Goal: Task Accomplishment & Management: Manage account settings

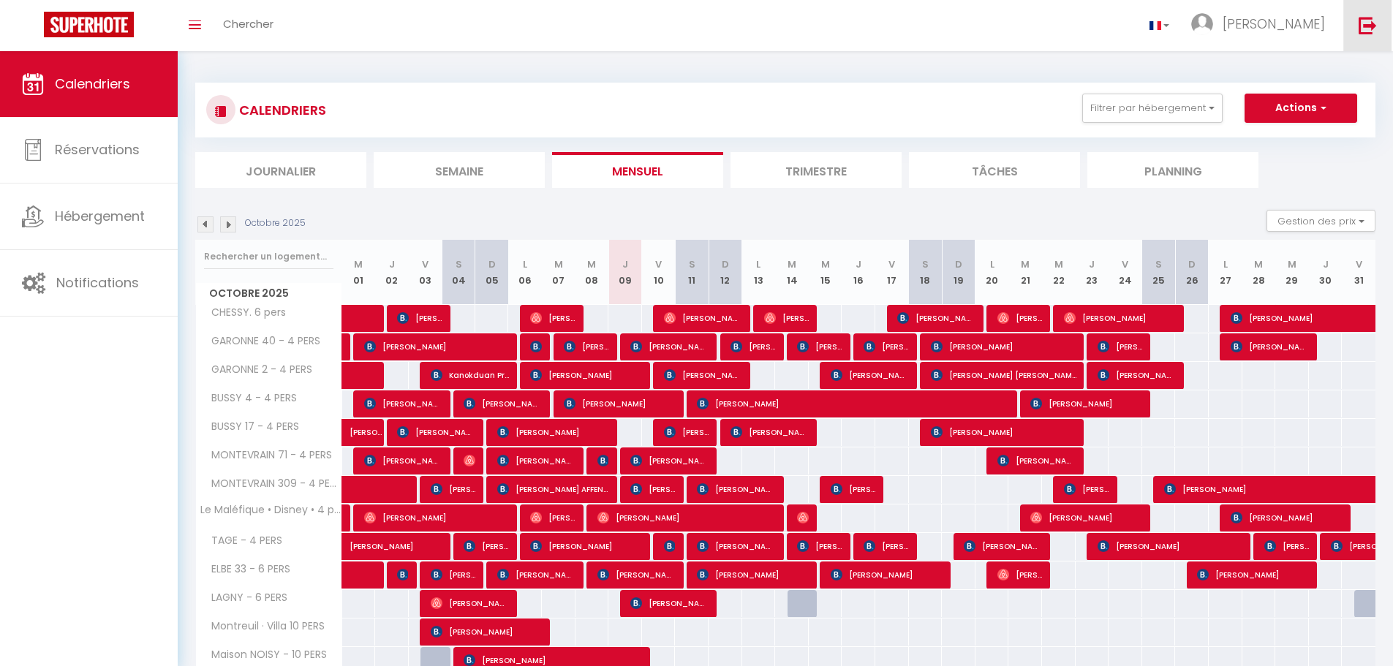
click at [1360, 16] on img at bounding box center [1368, 25] width 18 height 18
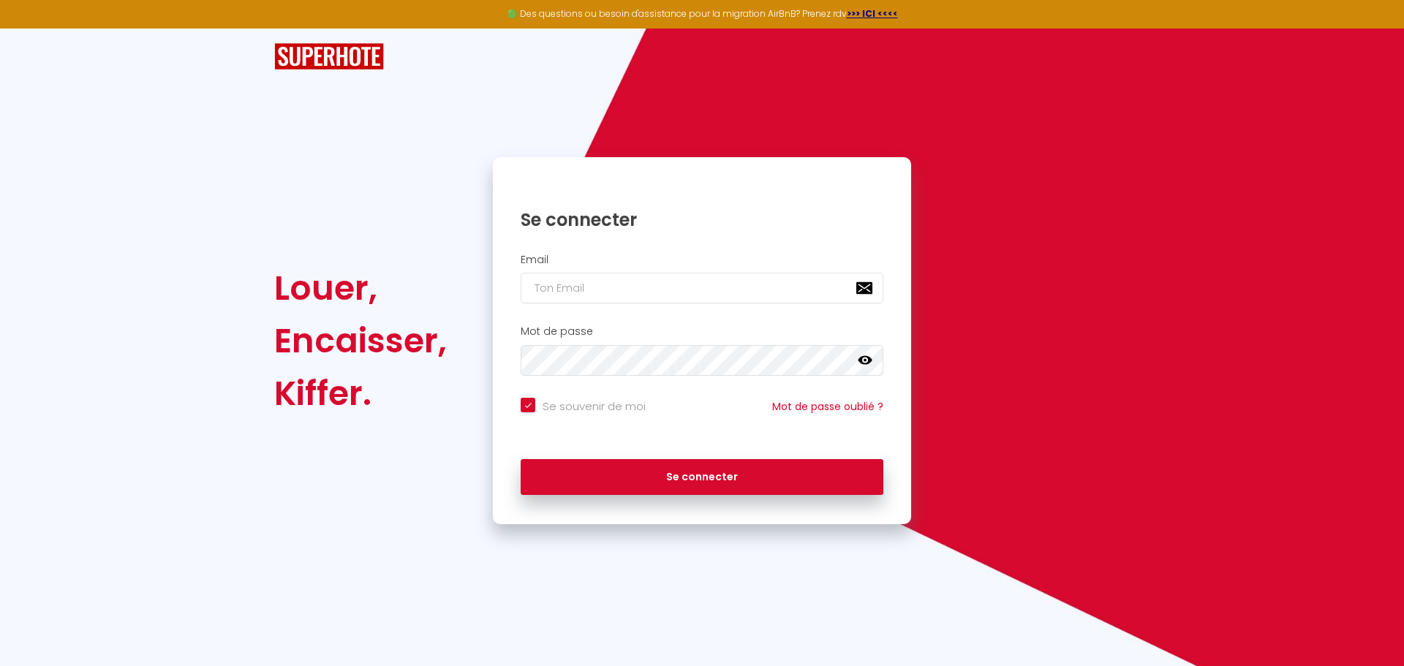
checkbox input "true"
type input "[EMAIL_ADDRESS][PERSON_NAME][DOMAIN_NAME]"
checkbox input "true"
click at [622, 277] on input "[EMAIL_ADDRESS][PERSON_NAME][DOMAIN_NAME]" at bounding box center [702, 288] width 363 height 31
type input "[EMAIL_ADDRESS][PERSON_NAME][DOMAIN_NAME]"
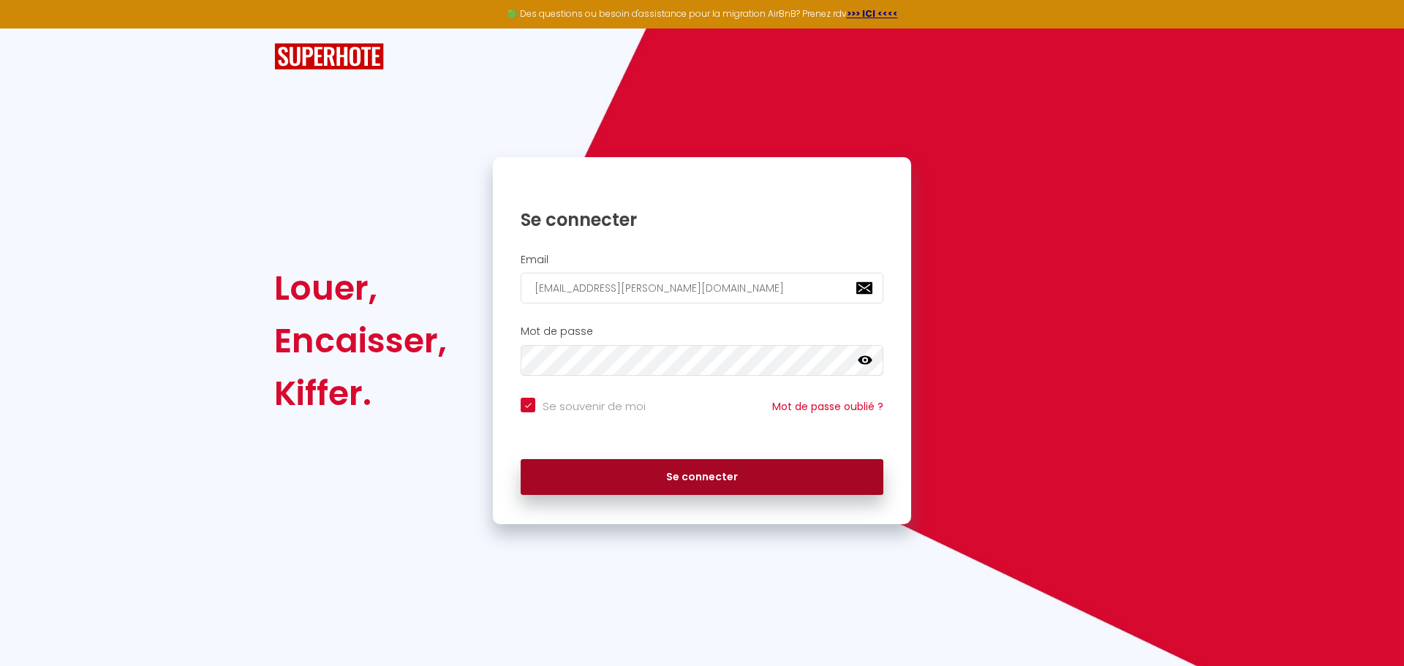
click at [690, 478] on button "Se connecter" at bounding box center [702, 477] width 363 height 37
checkbox input "true"
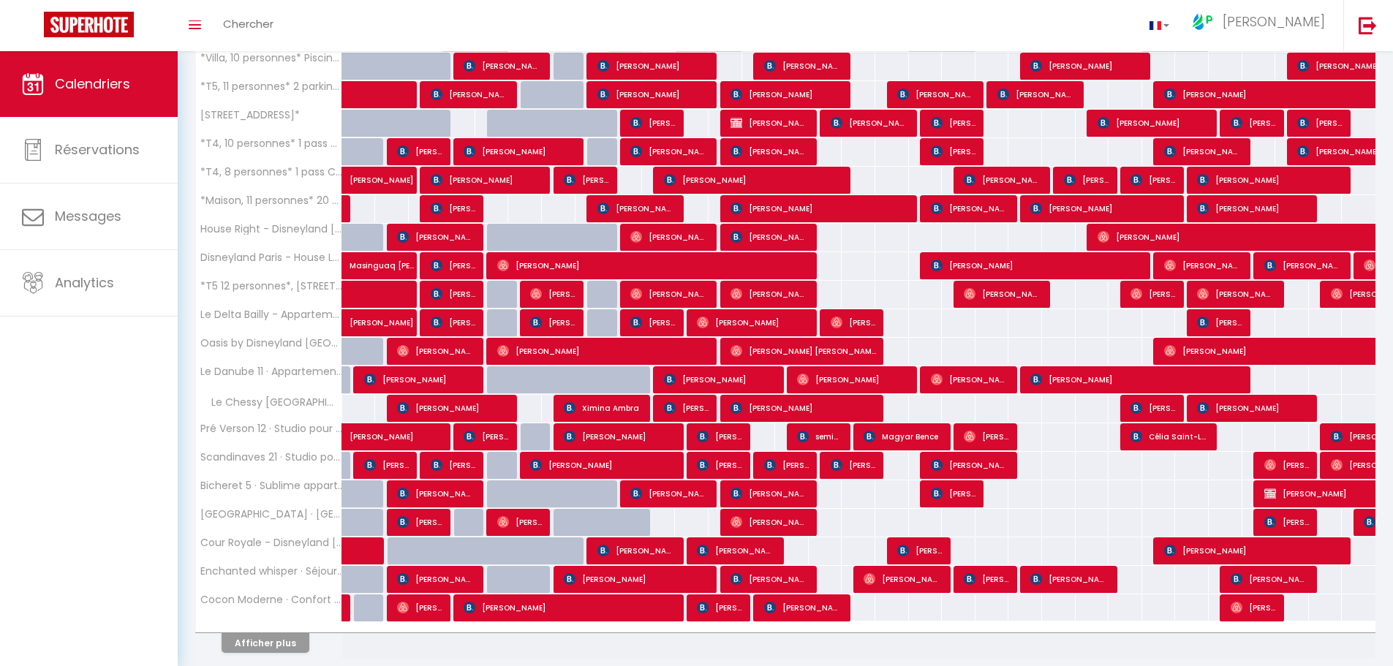
scroll to position [293, 0]
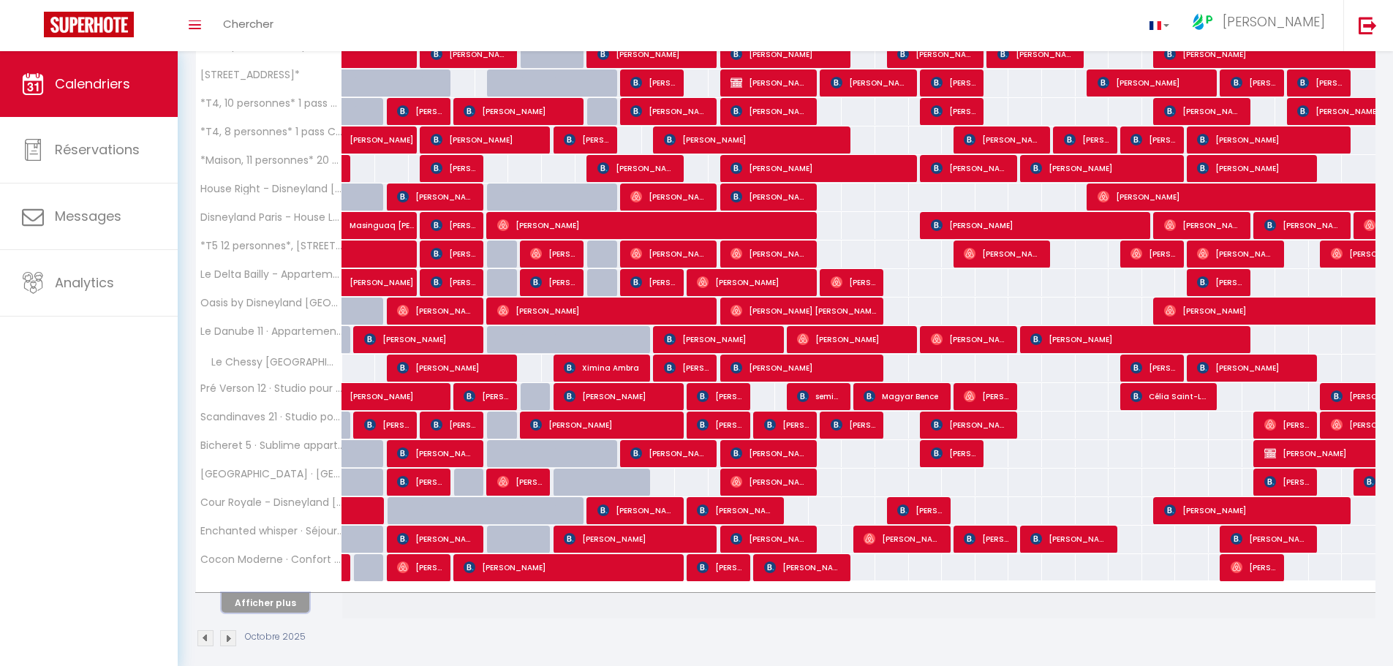
click at [293, 604] on button "Afficher plus" at bounding box center [266, 603] width 88 height 20
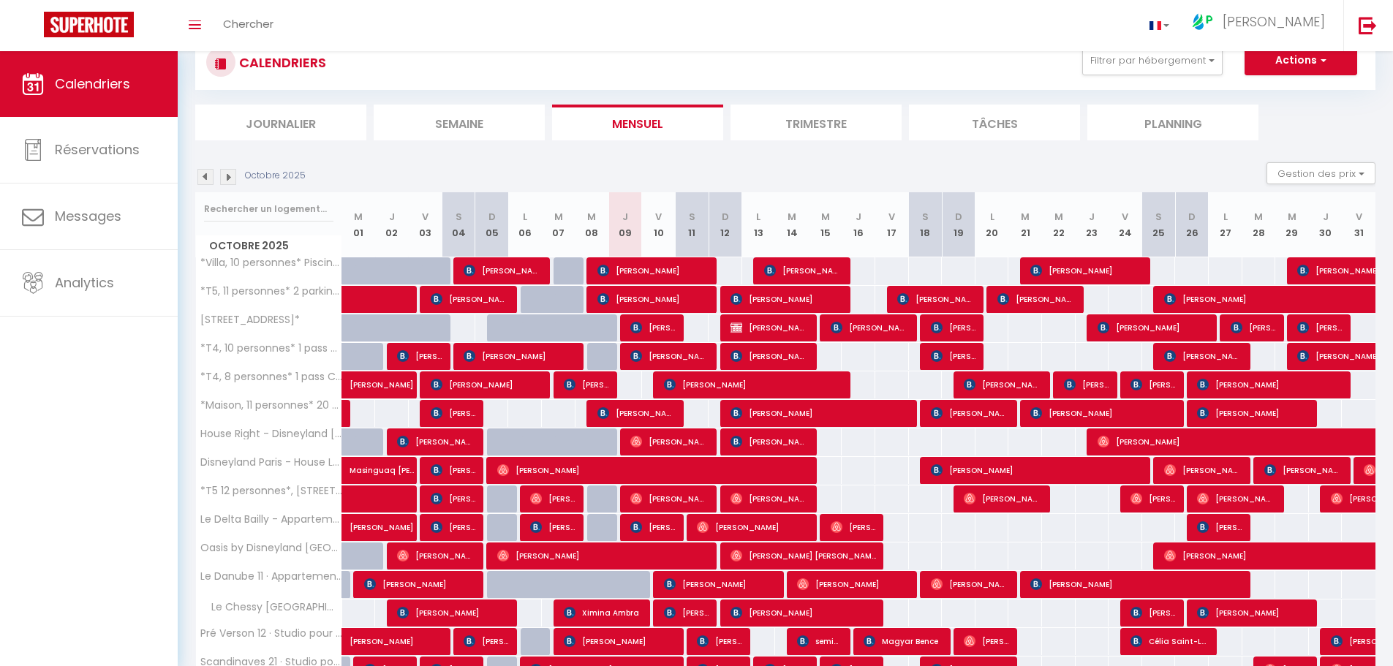
scroll to position [6, 0]
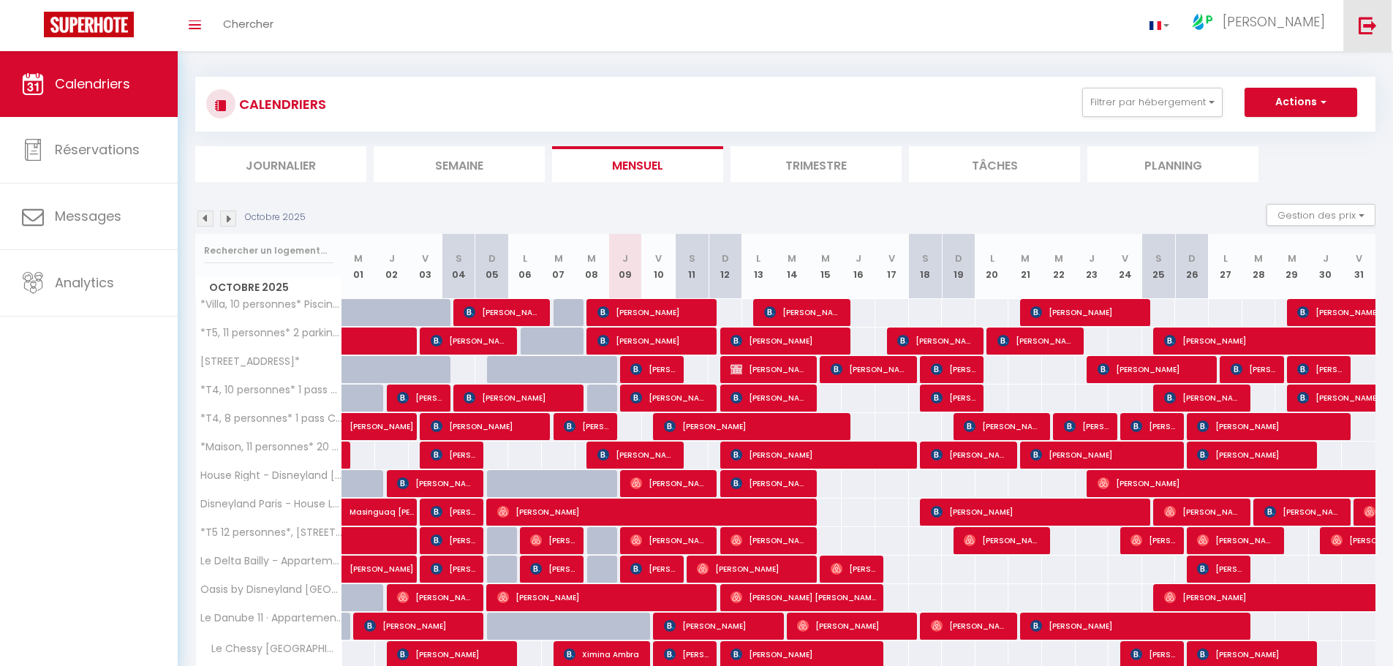
click at [1367, 10] on link at bounding box center [1368, 25] width 48 height 51
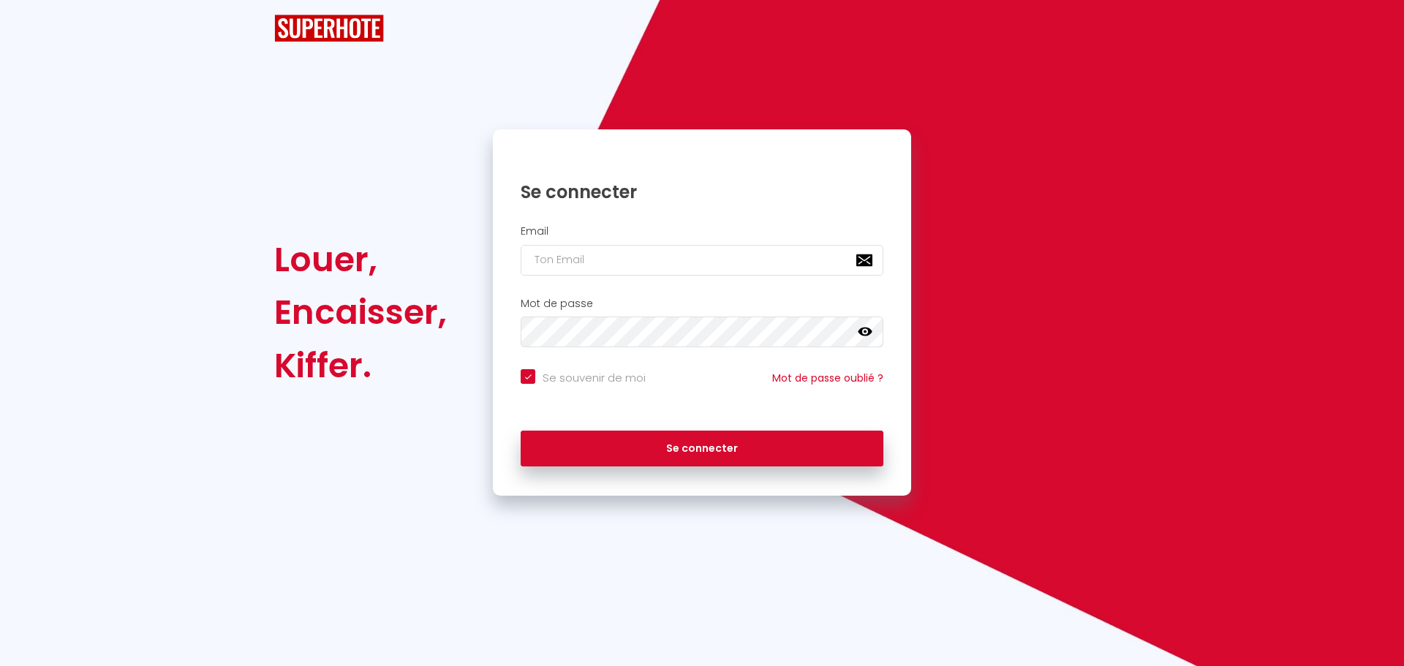
checkbox input "true"
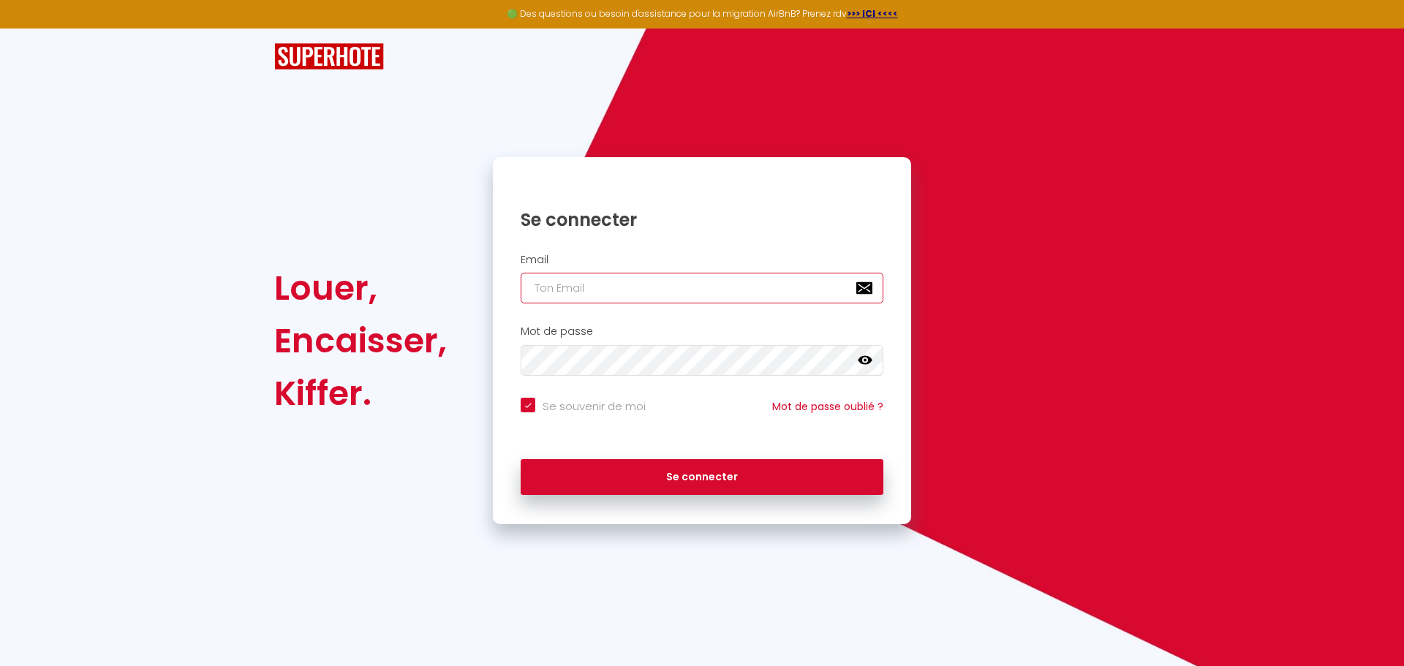
type input "[EMAIL_ADDRESS][PERSON_NAME][DOMAIN_NAME]"
checkbox input "true"
click at [625, 282] on input "[EMAIL_ADDRESS][PERSON_NAME][DOMAIN_NAME]" at bounding box center [702, 288] width 363 height 31
type input "[EMAIL_ADDRESS][PERSON_NAME][DOMAIN_NAME]"
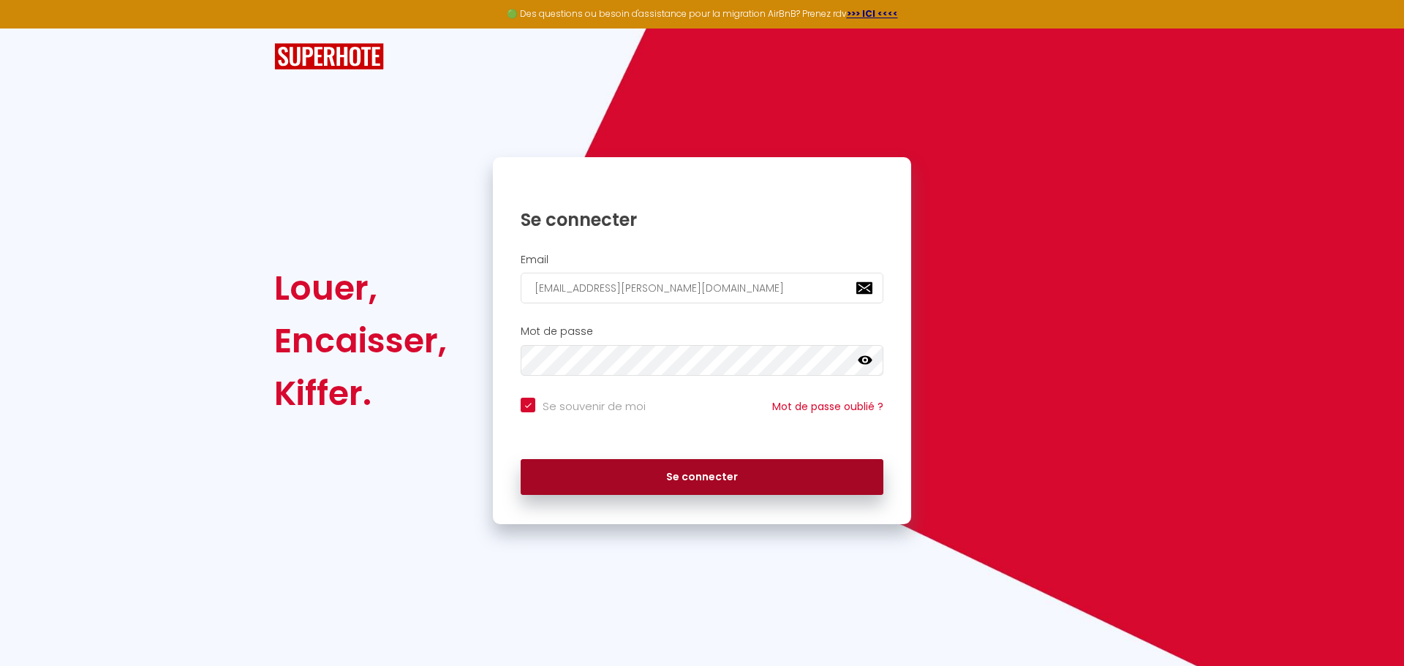
click at [704, 489] on button "Se connecter" at bounding box center [702, 477] width 363 height 37
checkbox input "true"
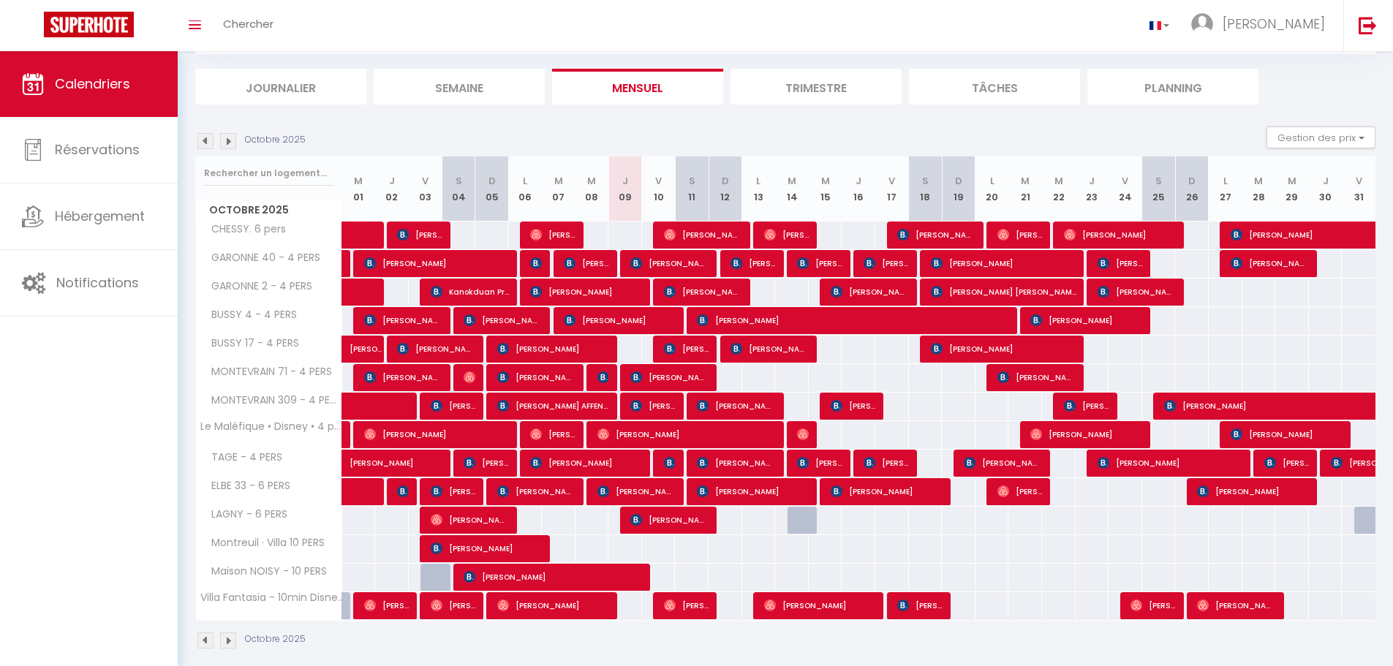
scroll to position [99, 0]
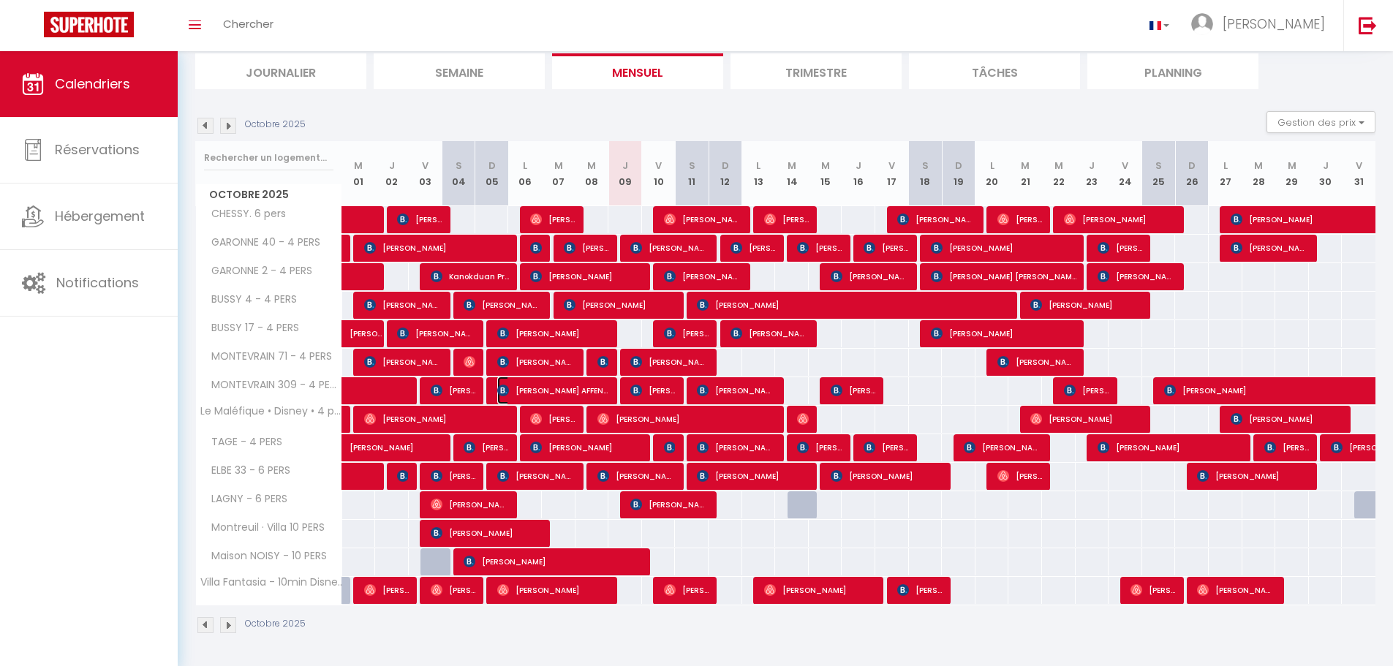
drag, startPoint x: 609, startPoint y: 394, endPoint x: 906, endPoint y: 271, distance: 321.0
click at [609, 394] on span "[PERSON_NAME] AFFENDI" at bounding box center [553, 391] width 112 height 28
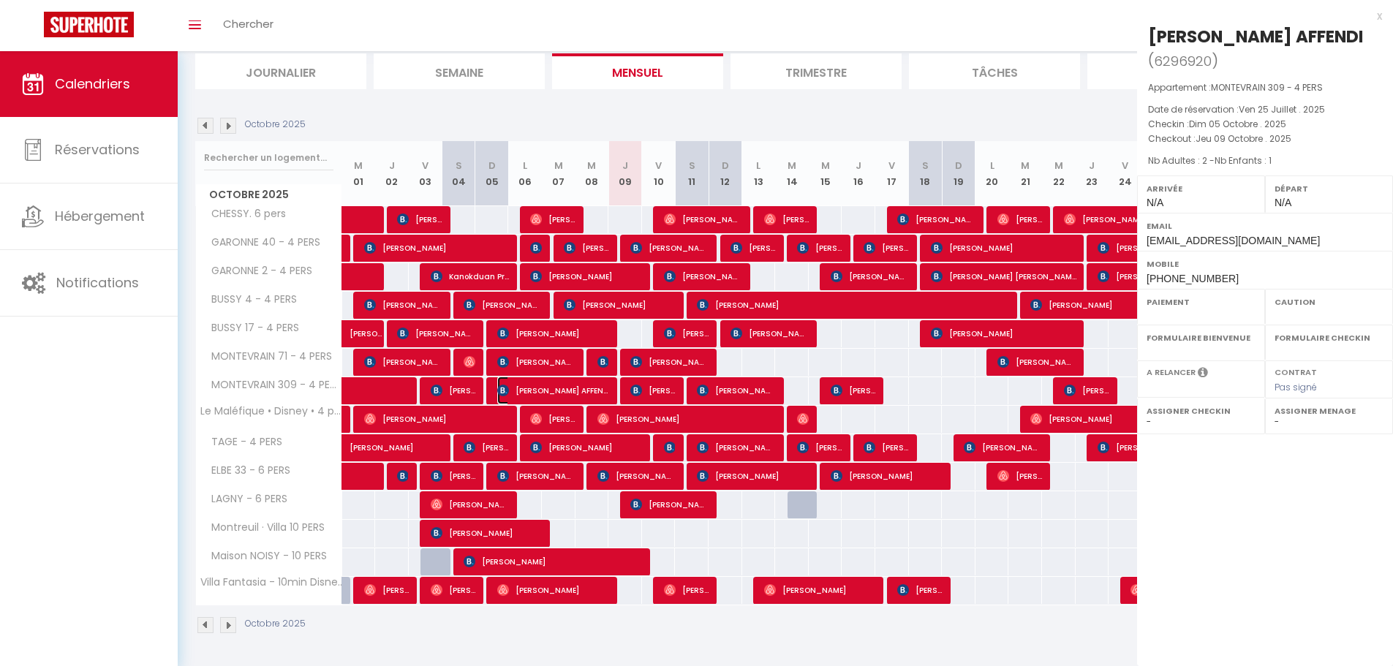
select select "OK"
select select "KO"
select select "0"
select select "1"
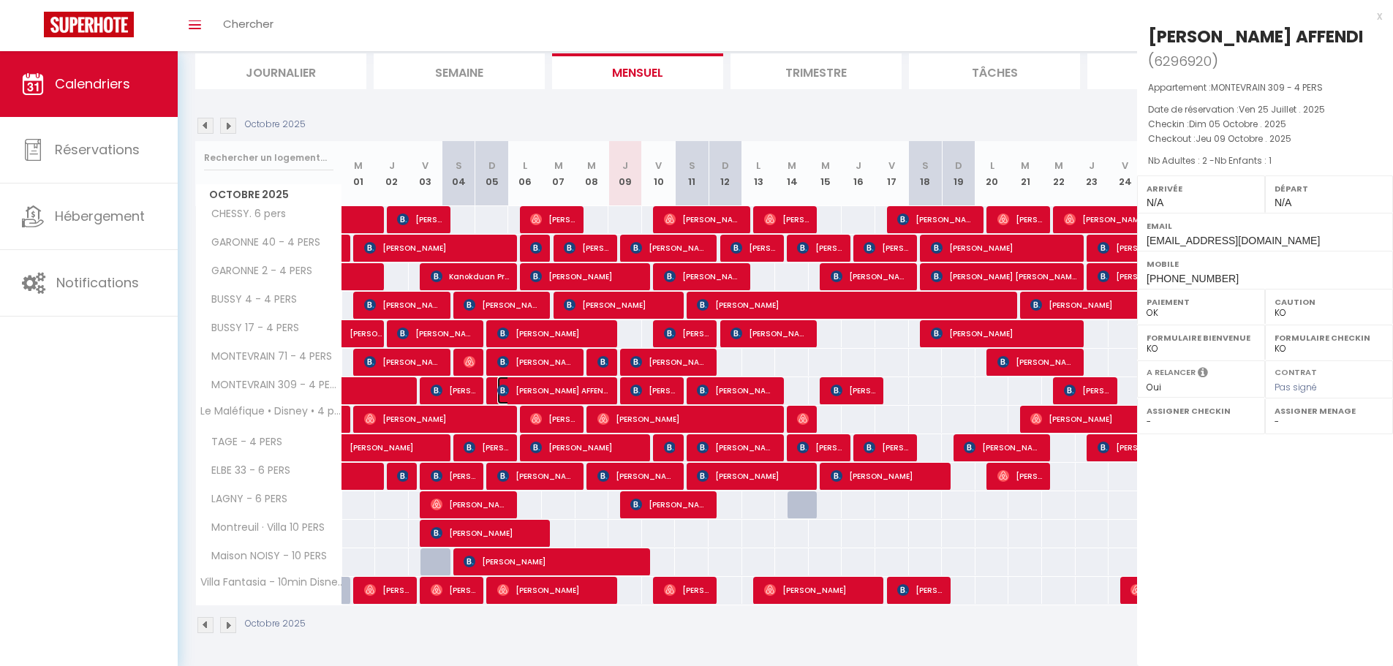
select select
